Goal: Check status: Check status

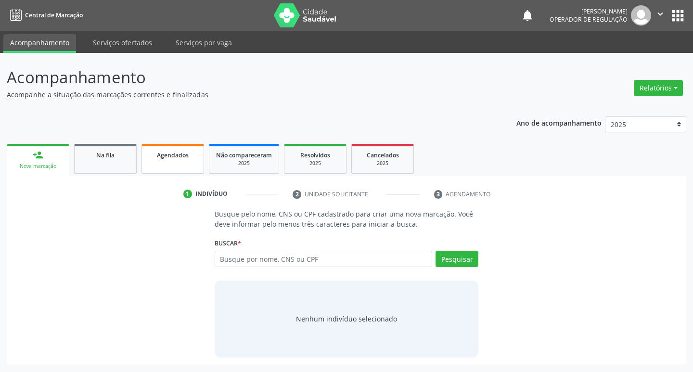
click at [193, 163] on link "Agendados" at bounding box center [172, 159] width 63 height 30
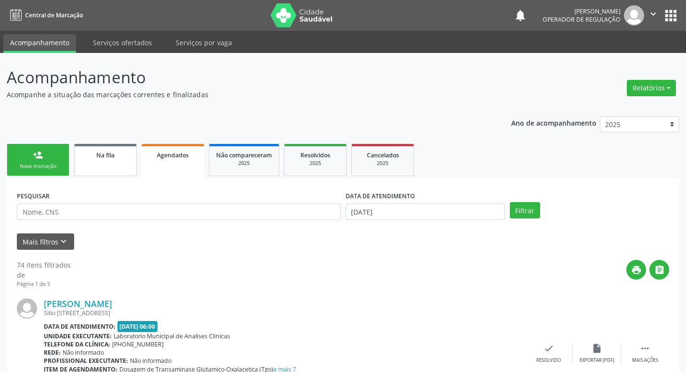
click at [91, 166] on link "Na fila" at bounding box center [105, 160] width 63 height 32
select select "9"
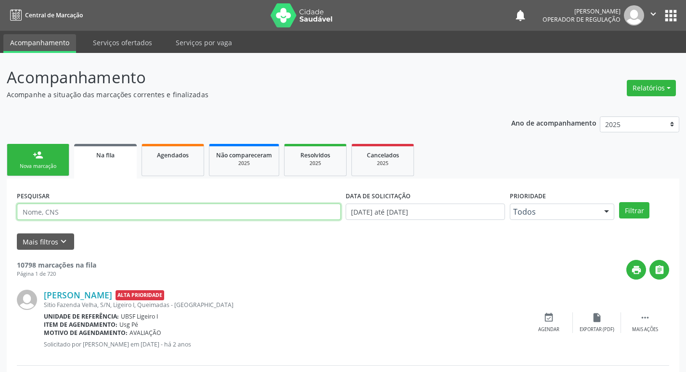
click at [116, 211] on input "text" at bounding box center [179, 212] width 324 height 16
paste input "705502454003210"
type input "705502454003210"
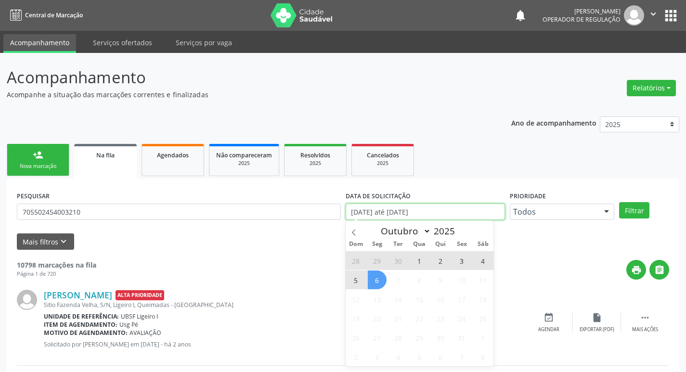
click at [477, 213] on input "[DATE] até [DATE]" at bounding box center [425, 212] width 159 height 16
type input "2021"
select select "0"
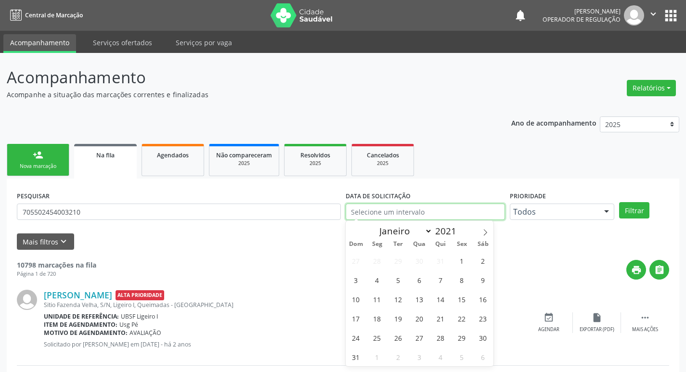
click at [619, 202] on button "Filtrar" at bounding box center [634, 210] width 30 height 16
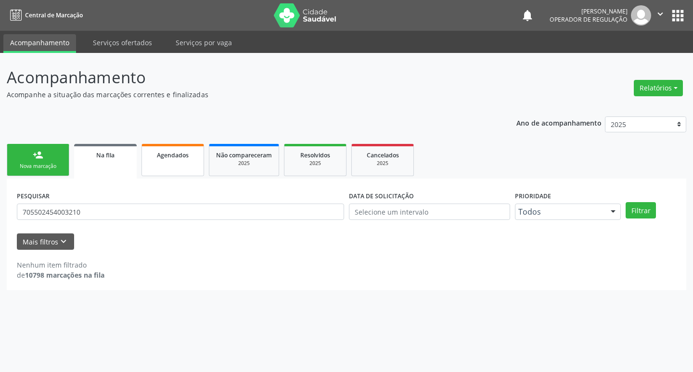
click at [155, 147] on link "Agendados" at bounding box center [172, 160] width 63 height 32
select select "9"
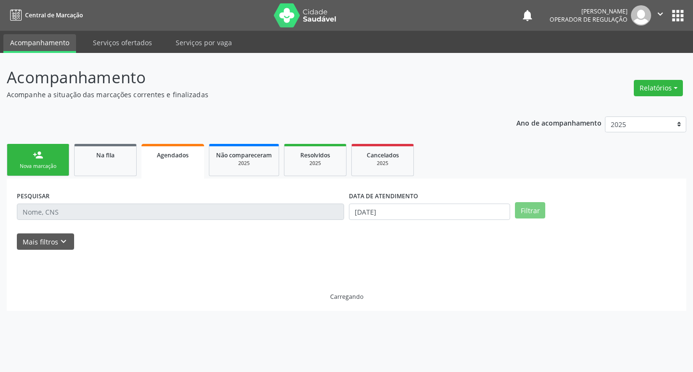
click at [119, 209] on input "text" at bounding box center [180, 212] width 327 height 16
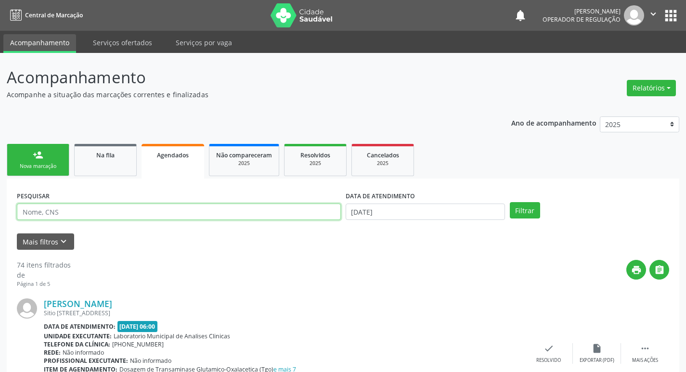
click at [122, 217] on input "text" at bounding box center [179, 212] width 324 height 16
paste input "705502454003210"
type input "705502454003210"
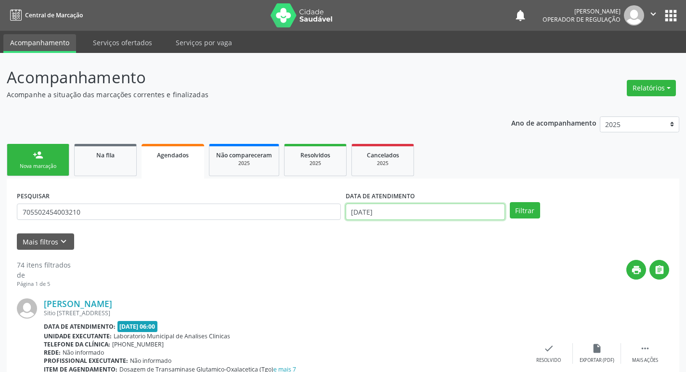
click at [401, 213] on input "[DATE]" at bounding box center [425, 212] width 159 height 16
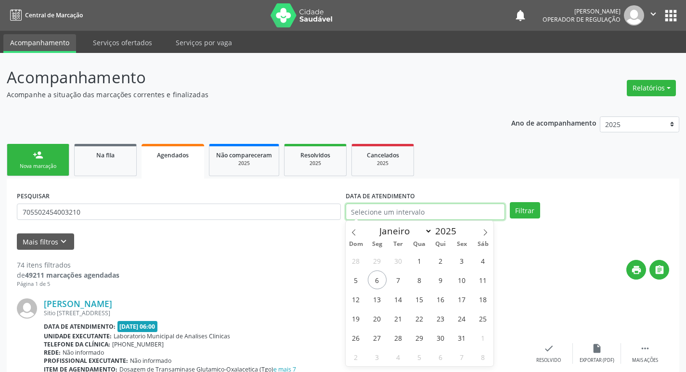
click at [510, 202] on button "Filtrar" at bounding box center [525, 210] width 30 height 16
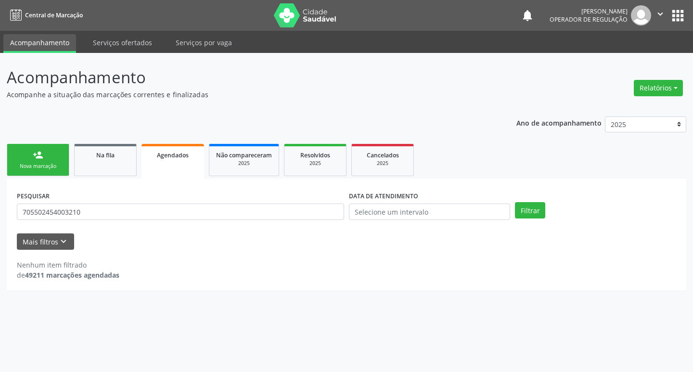
click at [209, 259] on div "Nenhum item filtrado de 49211 marcações agendadas" at bounding box center [346, 265] width 659 height 30
click at [19, 161] on link "person_add Nova marcação" at bounding box center [38, 160] width 63 height 32
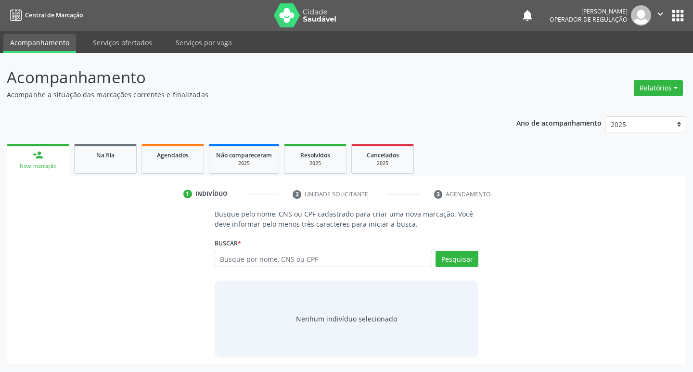
click at [669, 12] on button "" at bounding box center [660, 15] width 18 height 20
click at [683, 13] on button "apps" at bounding box center [677, 15] width 17 height 17
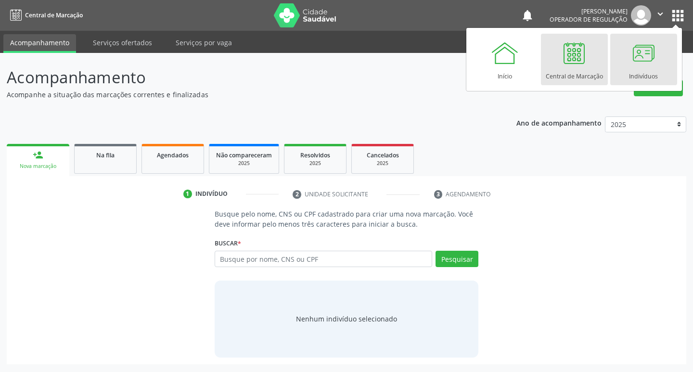
click at [640, 69] on div "Indivíduos" at bounding box center [643, 73] width 29 height 13
